Goal: Task Accomplishment & Management: Manage account settings

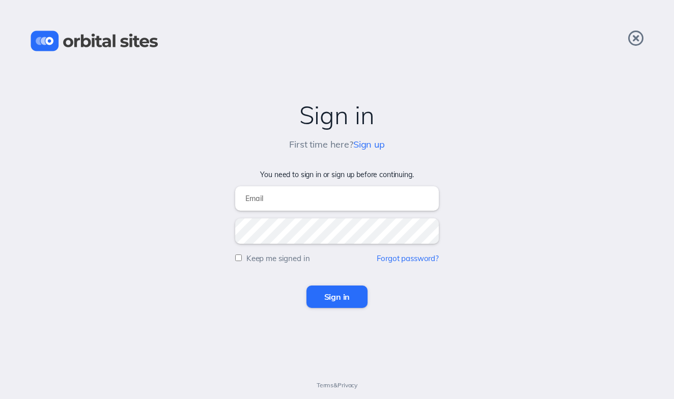
type input "[EMAIL_ADDRESS][DOMAIN_NAME]"
click at [356, 290] on input "Sign in" at bounding box center [337, 297] width 62 height 22
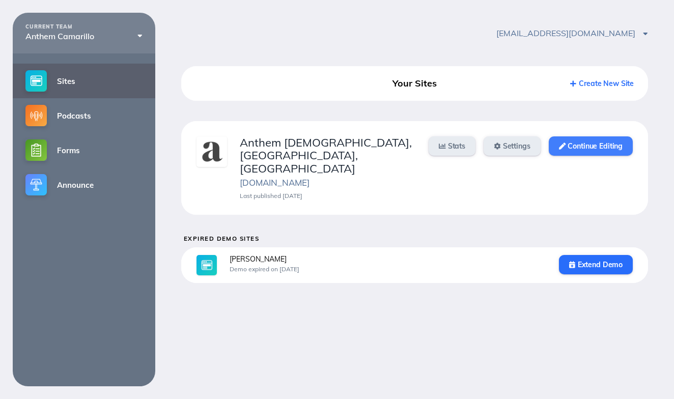
click at [591, 144] on link "Continue Editing" at bounding box center [591, 145] width 84 height 19
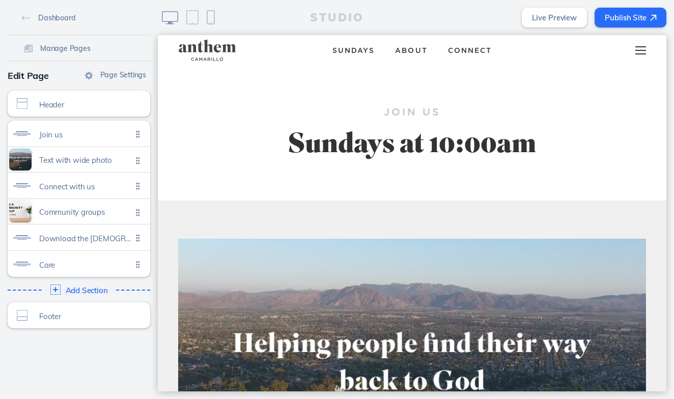
click at [645, 52] on div at bounding box center [641, 50] width 40 height 31
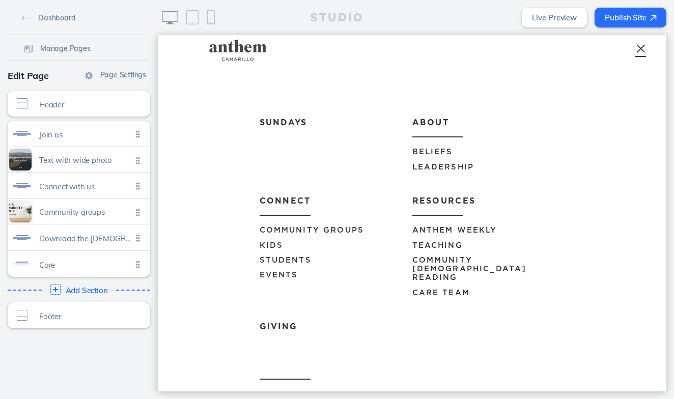
click at [280, 272] on span "Events" at bounding box center [279, 275] width 39 height 8
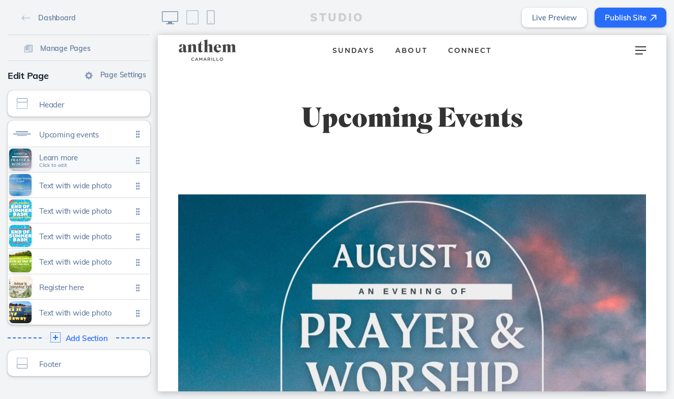
click at [65, 160] on span "Learn more" at bounding box center [85, 157] width 93 height 9
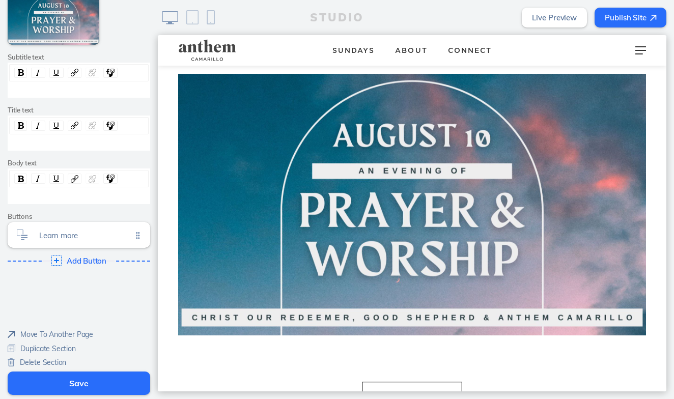
scroll to position [159, 0]
click at [55, 358] on span "Delete Section" at bounding box center [43, 362] width 46 height 9
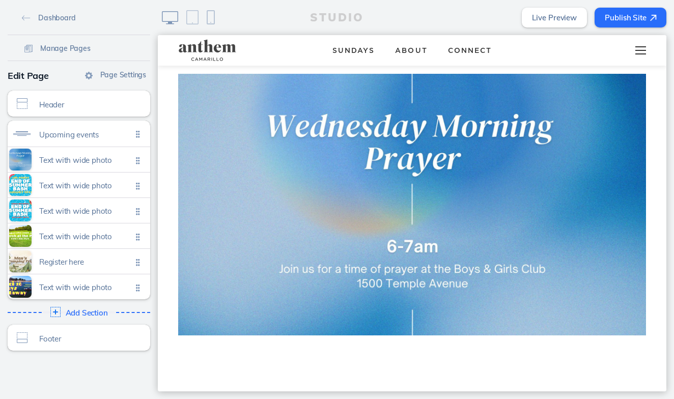
click at [639, 51] on div at bounding box center [641, 50] width 40 height 31
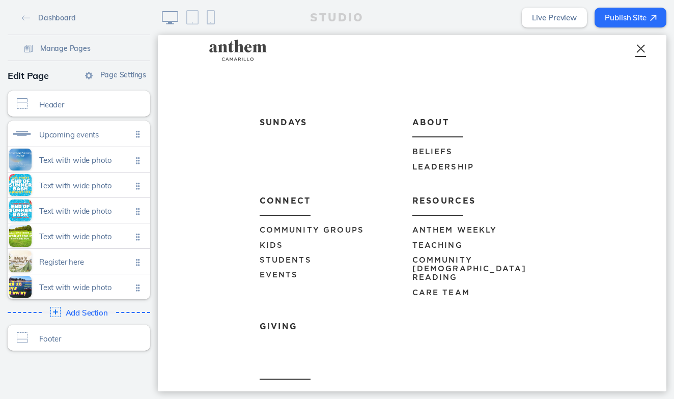
click at [476, 232] on span "Anthem Weekly" at bounding box center [454, 231] width 85 height 8
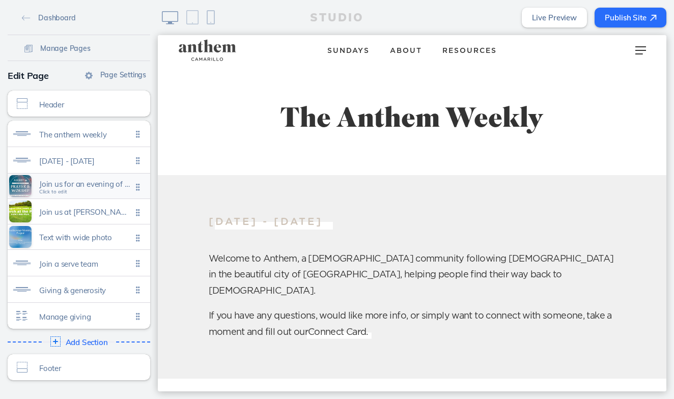
click at [78, 186] on span "Join us for an evening of prayer and worship. [PERSON_NAME] our redeemer, good …" at bounding box center [85, 184] width 93 height 9
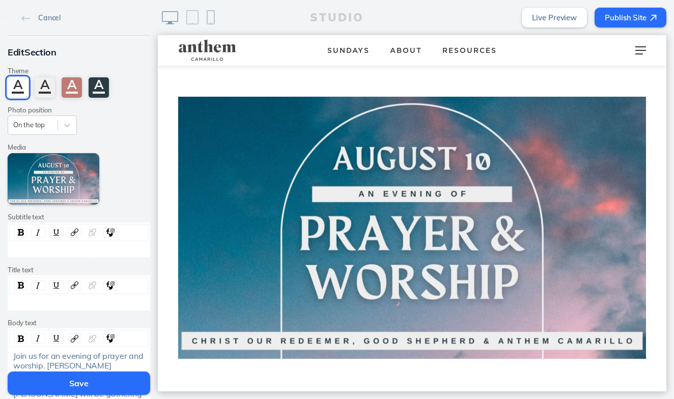
scroll to position [326, 0]
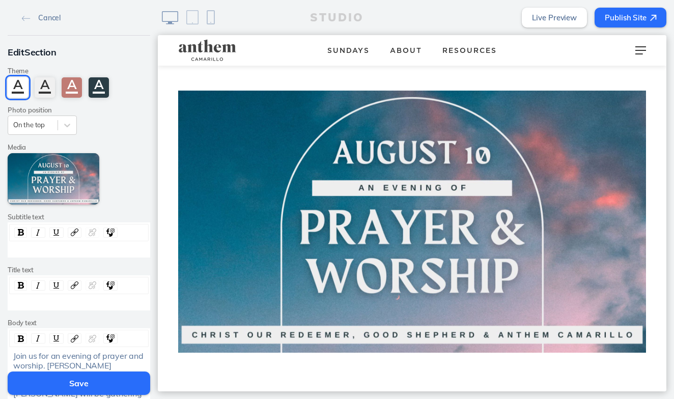
click at [628, 13] on button "Publish Site" at bounding box center [631, 18] width 72 height 20
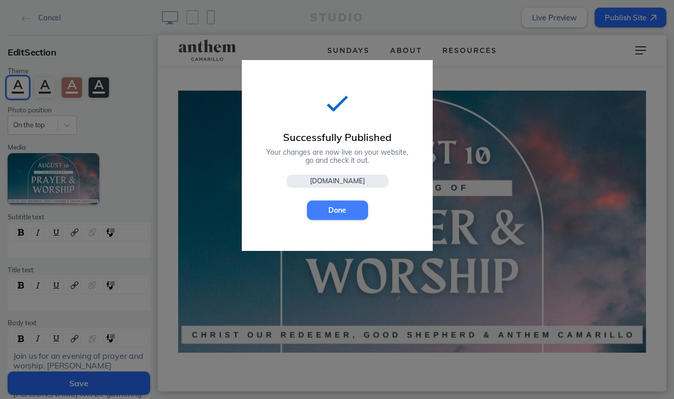
click at [337, 209] on button "Done" at bounding box center [337, 210] width 61 height 19
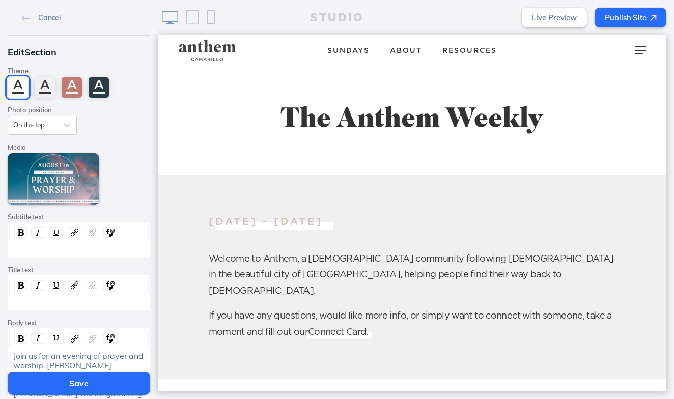
scroll to position [0, 0]
click at [93, 382] on button "Save" at bounding box center [79, 383] width 143 height 23
